Goal: Task Accomplishment & Management: Use online tool/utility

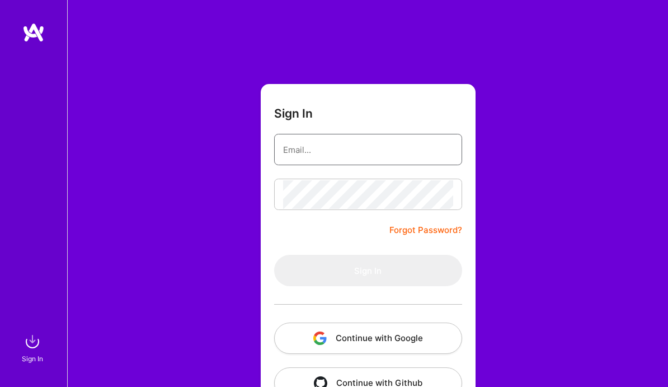
type input "[EMAIL_ADDRESS][DOMAIN_NAME]"
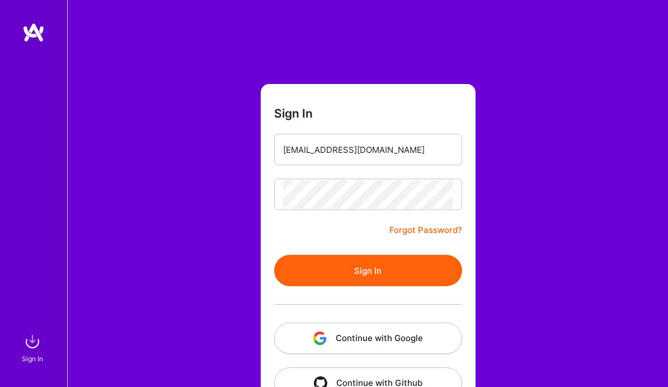
click at [363, 266] on button "Sign In" at bounding box center [368, 270] width 188 height 31
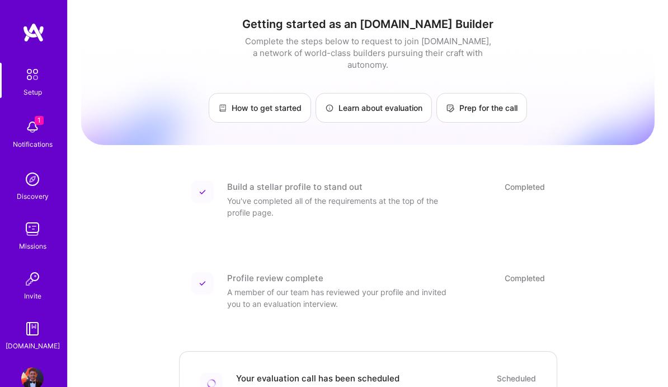
click at [33, 35] on img at bounding box center [33, 32] width 22 height 20
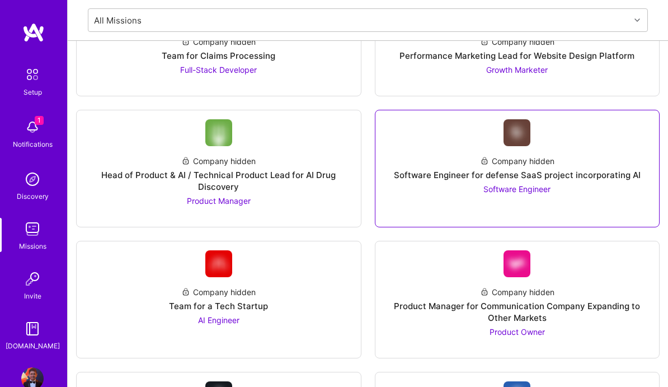
scroll to position [1650, 0]
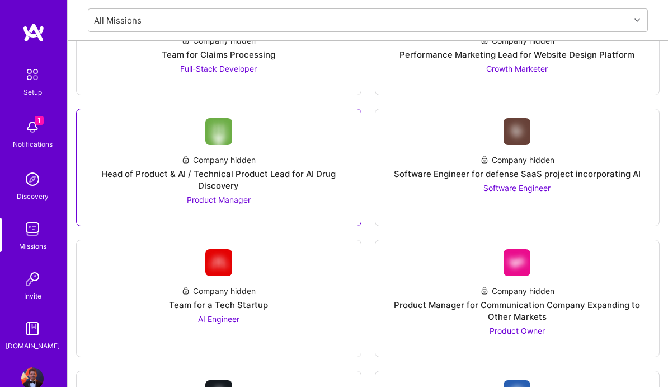
click at [280, 175] on div "Head of Product & AI / Technical Product Lead for AI Drug Discovery" at bounding box center [219, 180] width 266 height 24
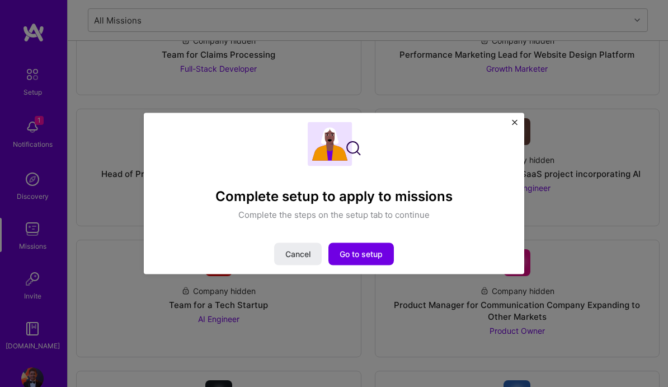
click at [515, 121] on img "Close" at bounding box center [515, 122] width 6 height 6
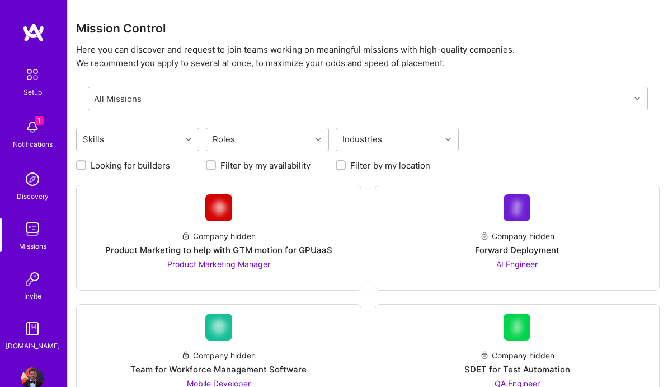
scroll to position [0, 0]
click at [274, 145] on div "Roles" at bounding box center [259, 139] width 105 height 22
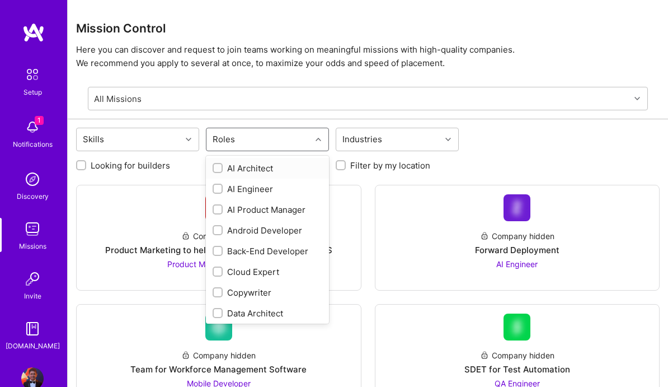
click at [243, 169] on div "AI Architect" at bounding box center [268, 168] width 110 height 12
checkbox input "true"
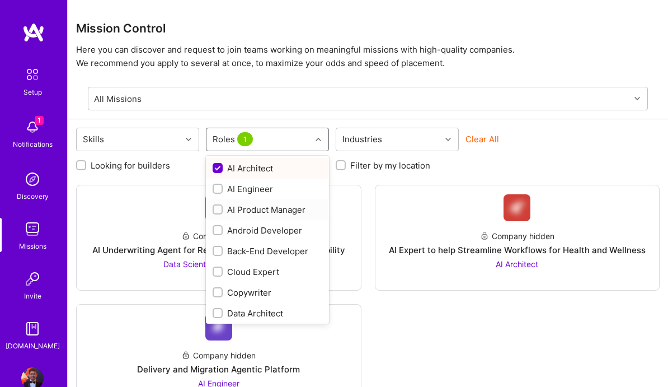
click at [261, 210] on div "AI Product Manager" at bounding box center [268, 210] width 110 height 12
checkbox input "true"
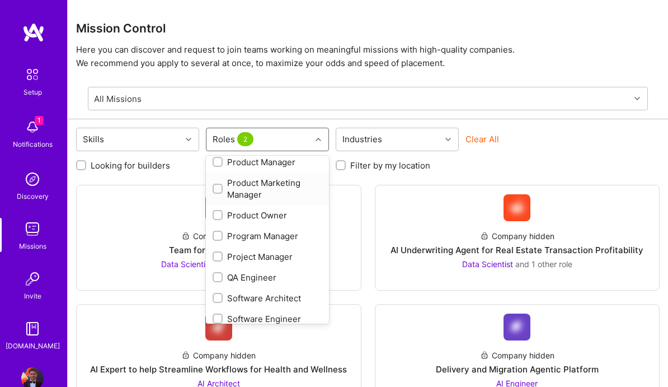
scroll to position [434, 0]
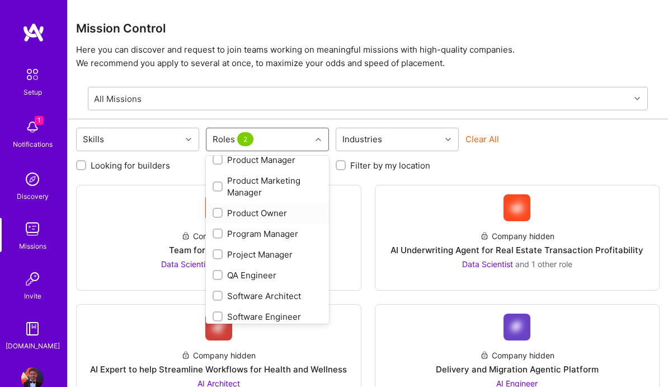
click at [266, 213] on div "Product Owner" at bounding box center [268, 213] width 110 height 12
checkbox input "true"
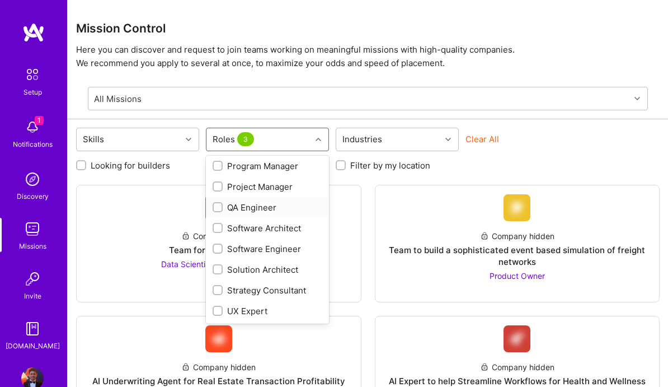
scroll to position [502, 0]
click at [285, 288] on div "Strategy Consultant" at bounding box center [268, 290] width 110 height 12
checkbox input "true"
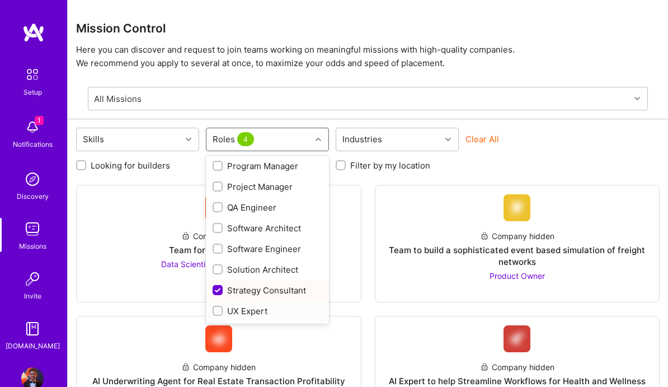
click at [264, 309] on div "UX Expert" at bounding box center [268, 311] width 110 height 12
checkbox input "false"
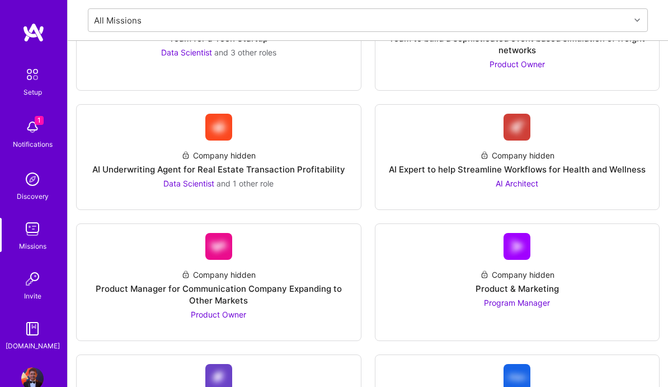
scroll to position [54, 0]
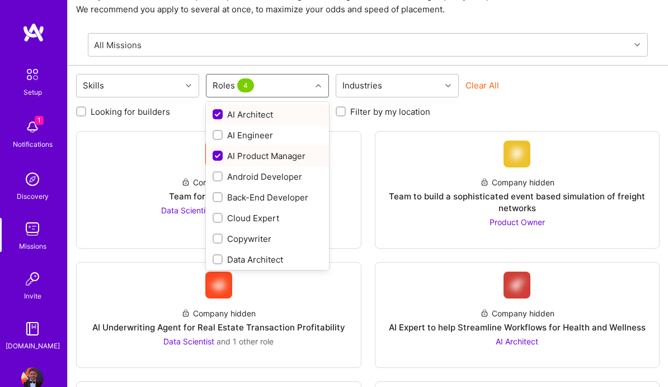
click at [316, 81] on div at bounding box center [319, 85] width 17 height 15
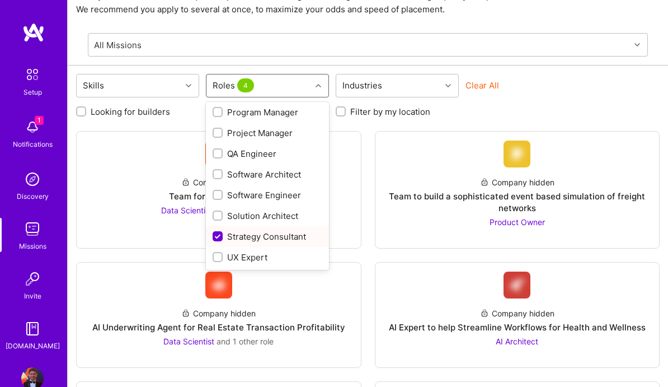
scroll to position [502, 0]
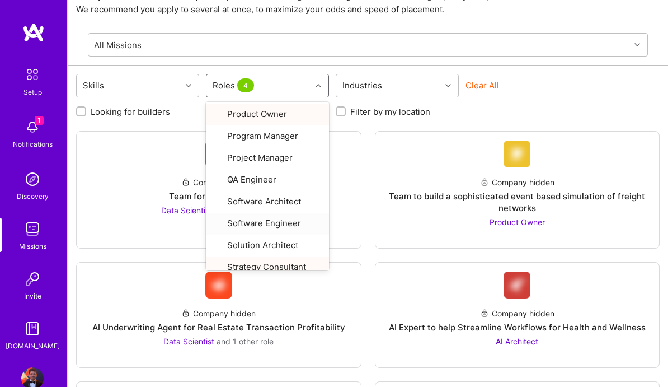
click at [367, 213] on div "Company hidden Team for a Tech Startup Data Scientist and 3 other roles Company…" at bounding box center [368, 374] width 584 height 487
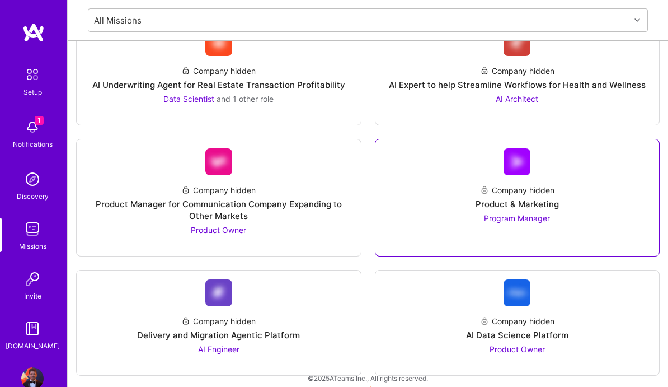
scroll to position [297, 0]
